Goal: Task Accomplishment & Management: Manage account settings

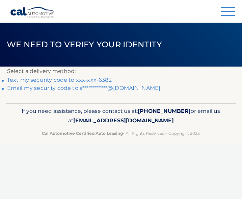
click at [81, 82] on link "Text my security code to xxx-xxx-6382" at bounding box center [59, 80] width 105 height 6
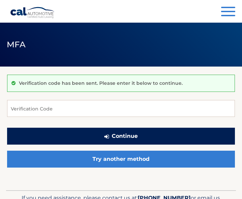
click at [118, 134] on button "Continue" at bounding box center [121, 136] width 228 height 17
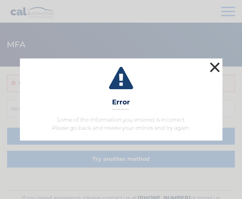
click at [220, 67] on button "×" at bounding box center [215, 67] width 14 height 14
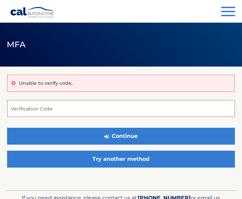
click at [88, 105] on input "Verification Code" at bounding box center [121, 108] width 228 height 17
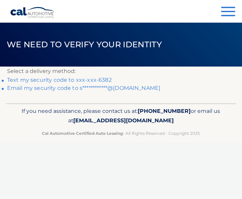
click at [76, 78] on link "Text my security code to xxx-xxx-6382" at bounding box center [59, 80] width 105 height 6
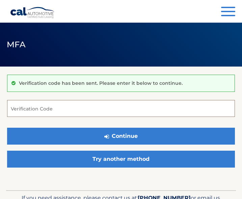
click at [62, 107] on input "Verification Code" at bounding box center [121, 108] width 228 height 17
type input "054255"
click at [121, 136] on button "Continue" at bounding box center [121, 136] width 228 height 17
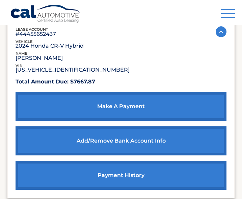
scroll to position [103, 0]
